Goal: Check status: Check status

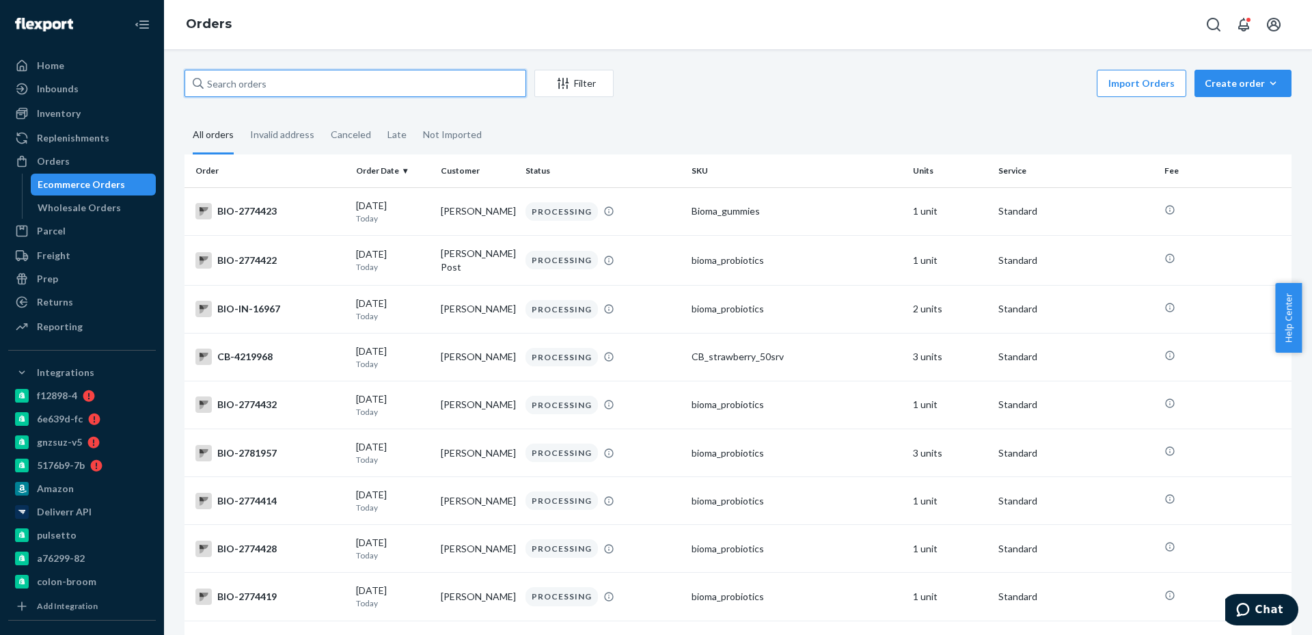
click at [442, 96] on input "text" at bounding box center [355, 83] width 342 height 27
paste input "[EMAIL_ADDRESS][DOMAIN_NAME]"
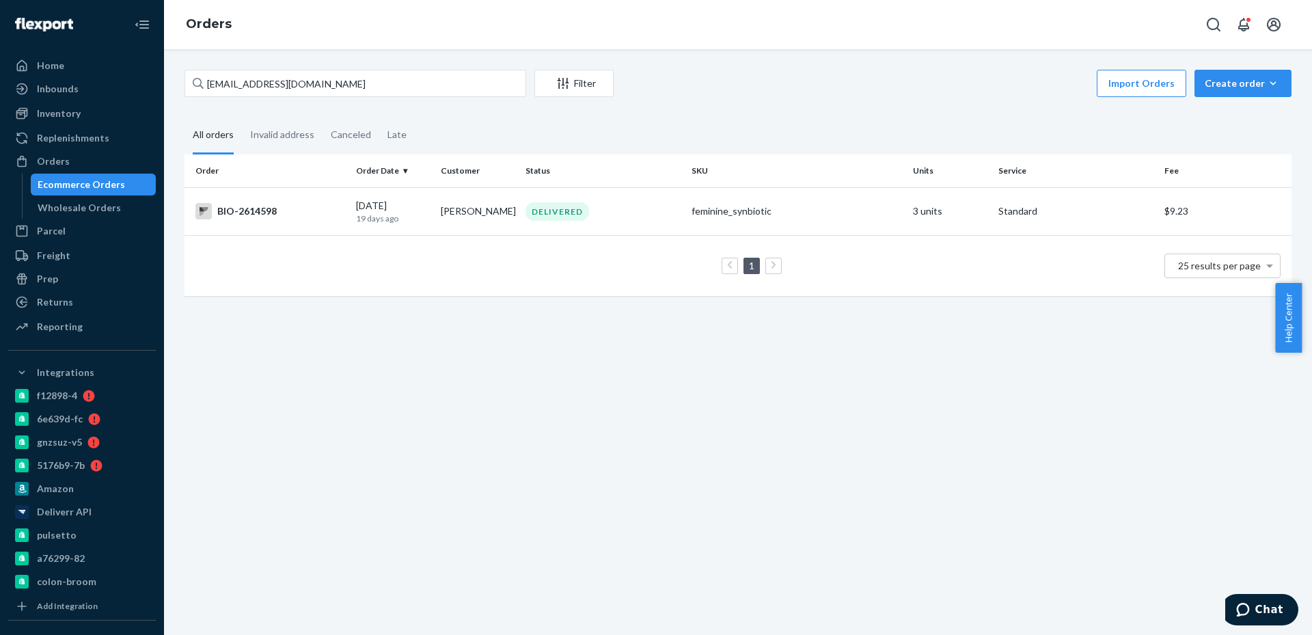
click at [391, 97] on div "[EMAIL_ADDRESS][DOMAIN_NAME] Filter Import Orders Create order Ecommerce order …" at bounding box center [737, 85] width 1107 height 31
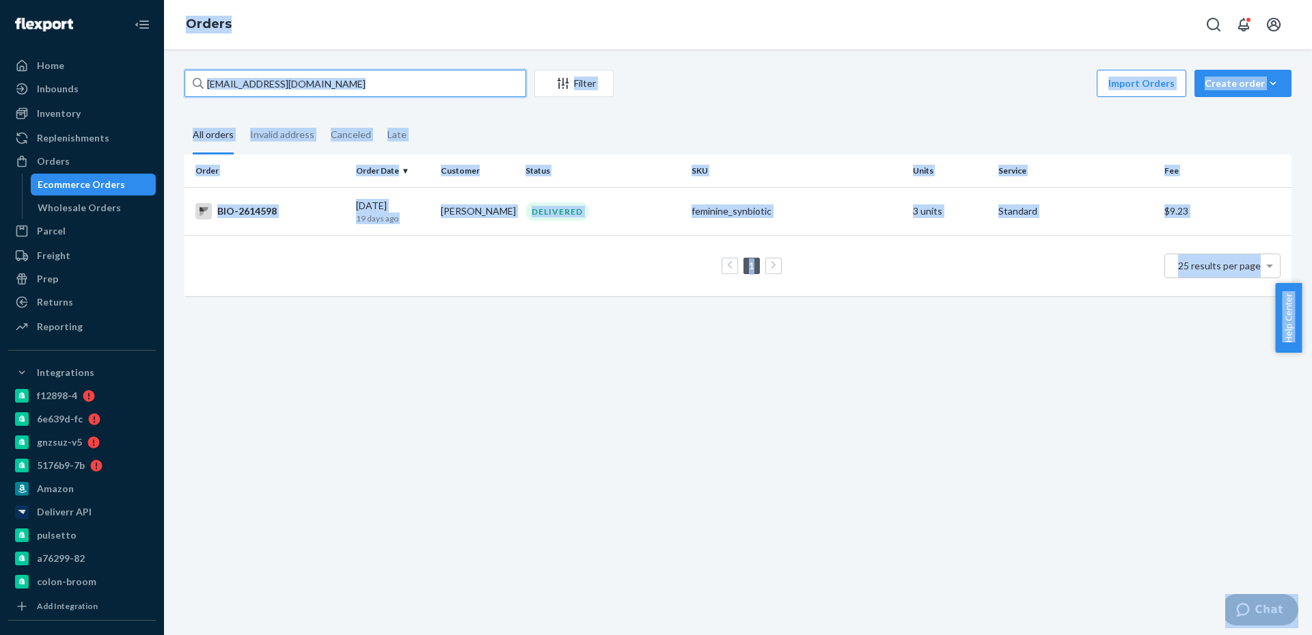
click at [391, 85] on input "[EMAIL_ADDRESS][DOMAIN_NAME]" at bounding box center [355, 83] width 342 height 27
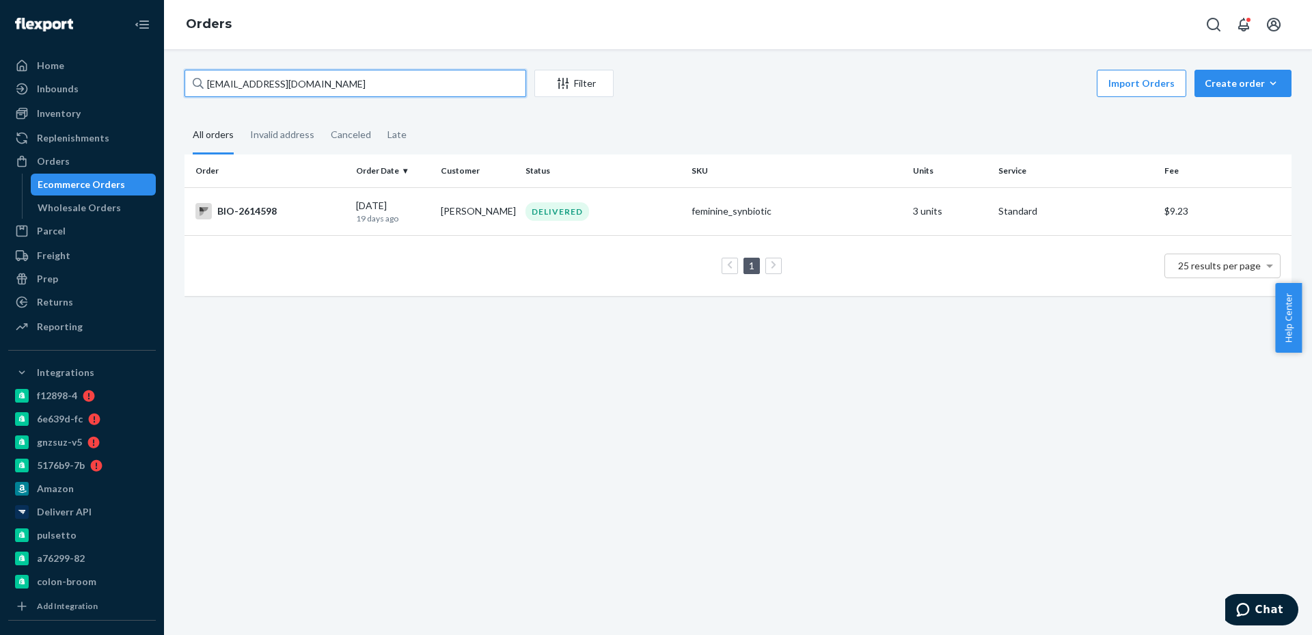
paste input "2614598"
type input "2614598"
click at [400, 225] on td "[DATE] [DATE]" at bounding box center [393, 211] width 85 height 48
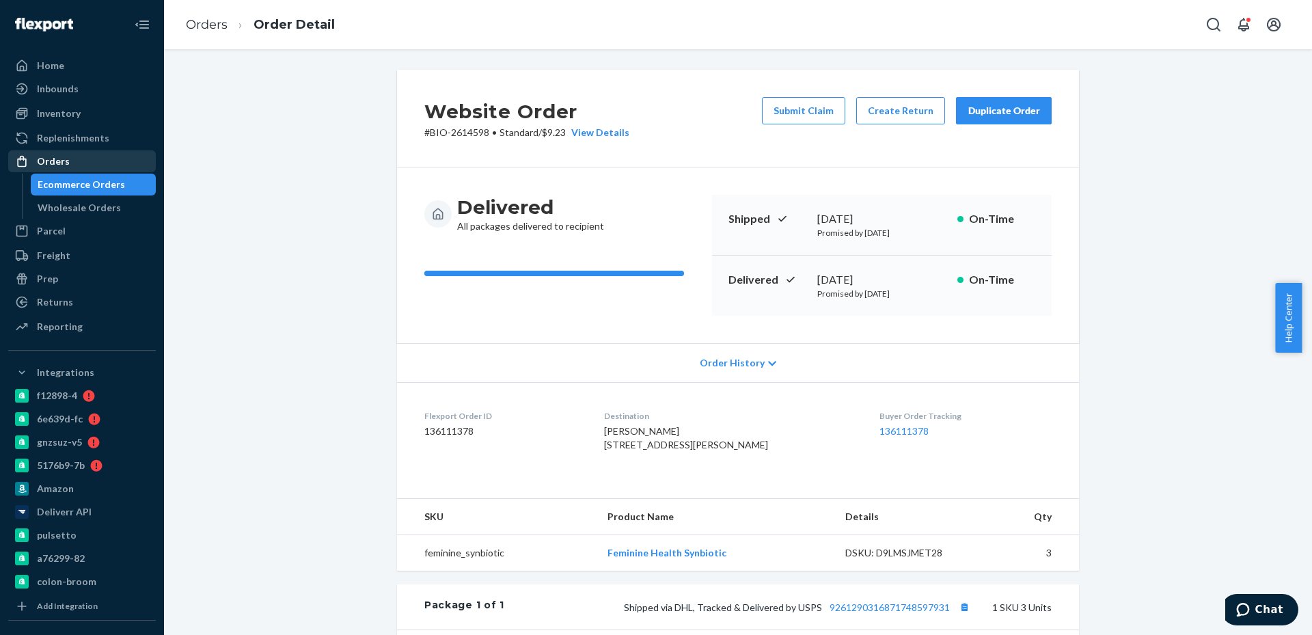
click at [124, 165] on div "Orders" at bounding box center [82, 161] width 145 height 19
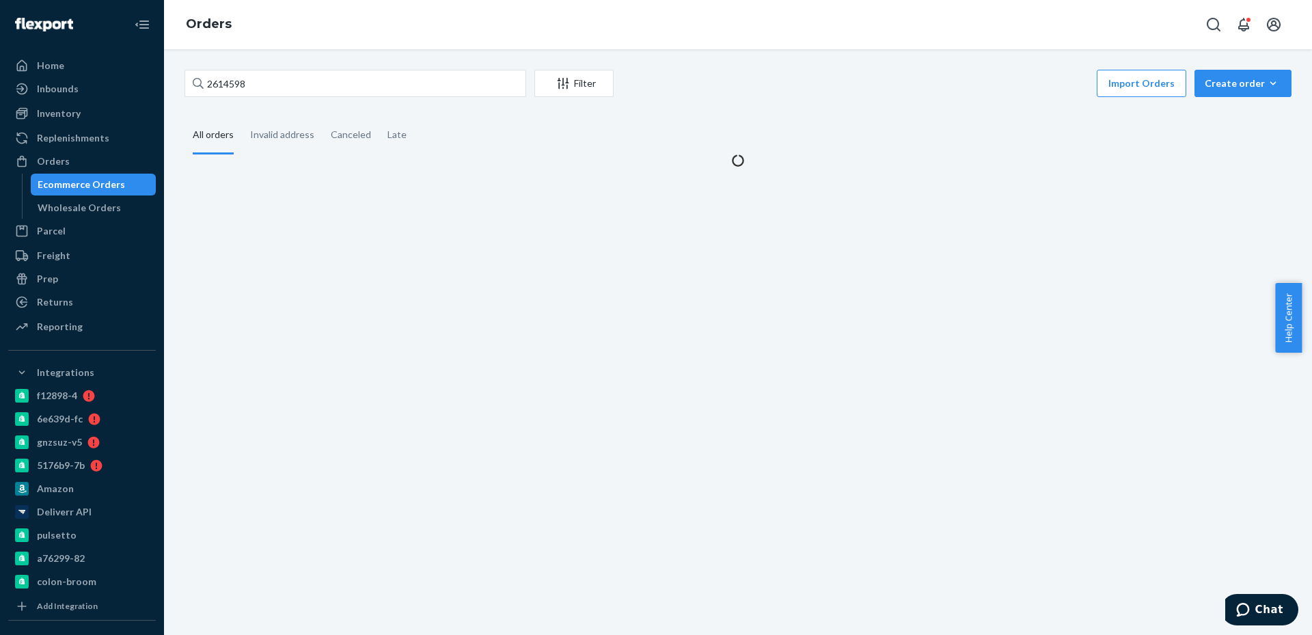
click at [120, 179] on div "Ecommerce Orders" at bounding box center [93, 184] width 123 height 19
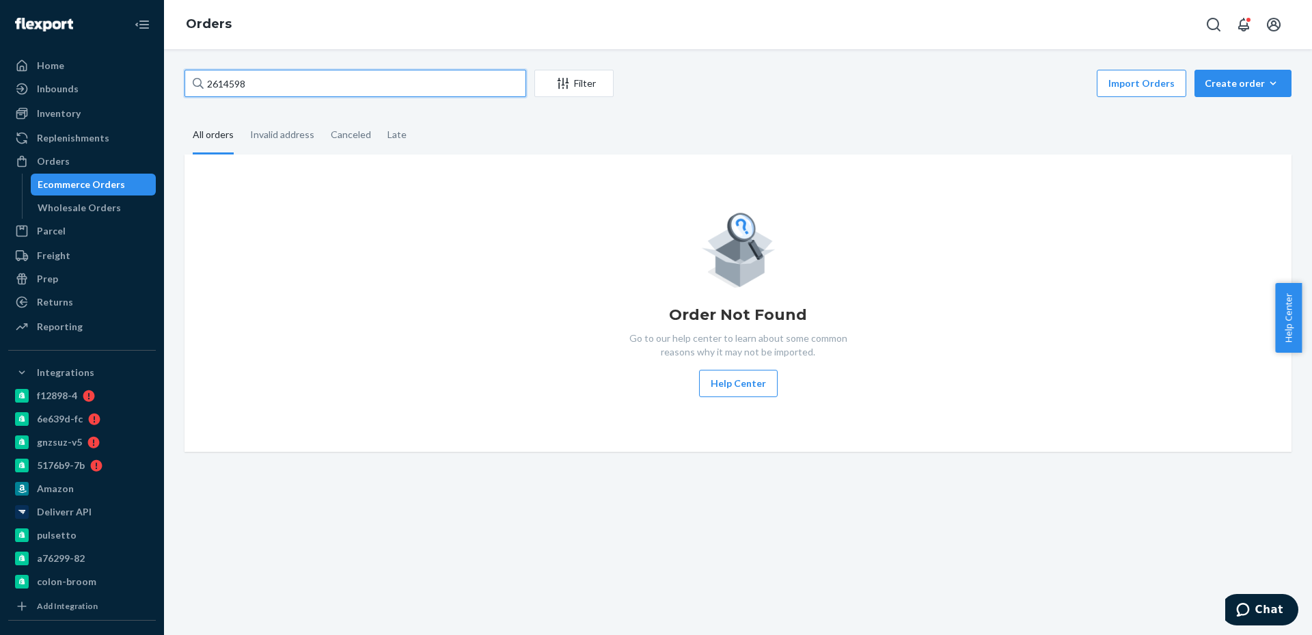
click at [250, 83] on input "2614598" at bounding box center [355, 83] width 342 height 27
paste input "753587"
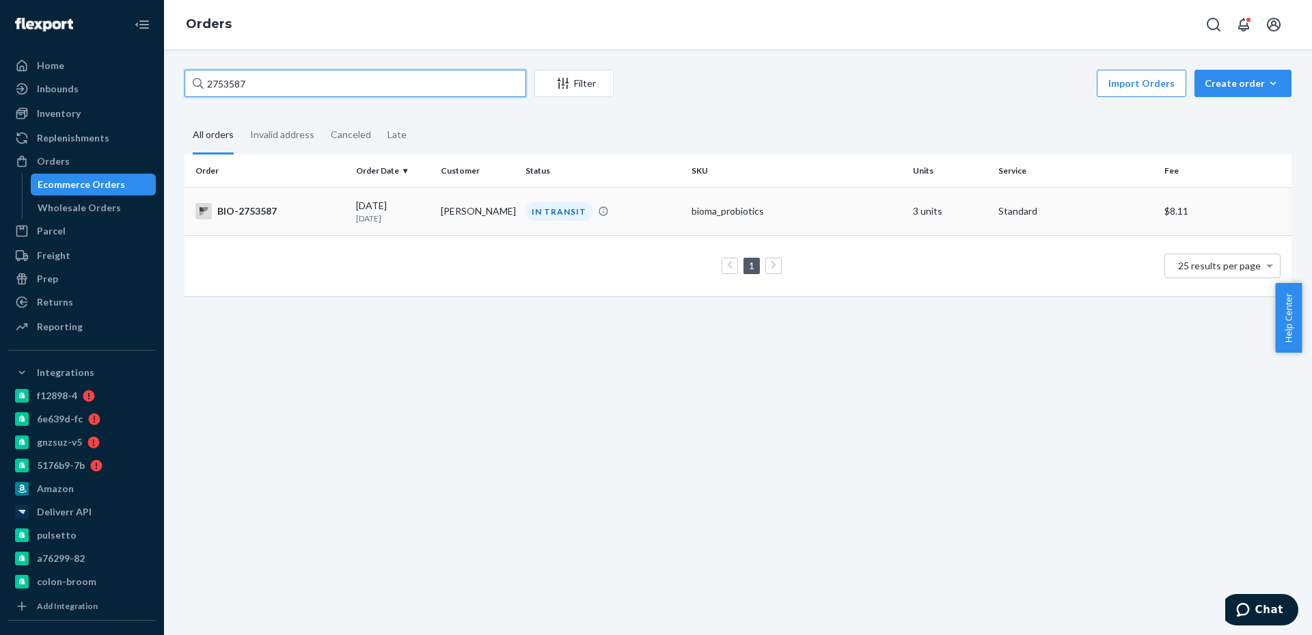
type input "2753587"
click at [333, 209] on div "BIO-2753587" at bounding box center [270, 211] width 150 height 16
